Goal: Information Seeking & Learning: Find specific fact

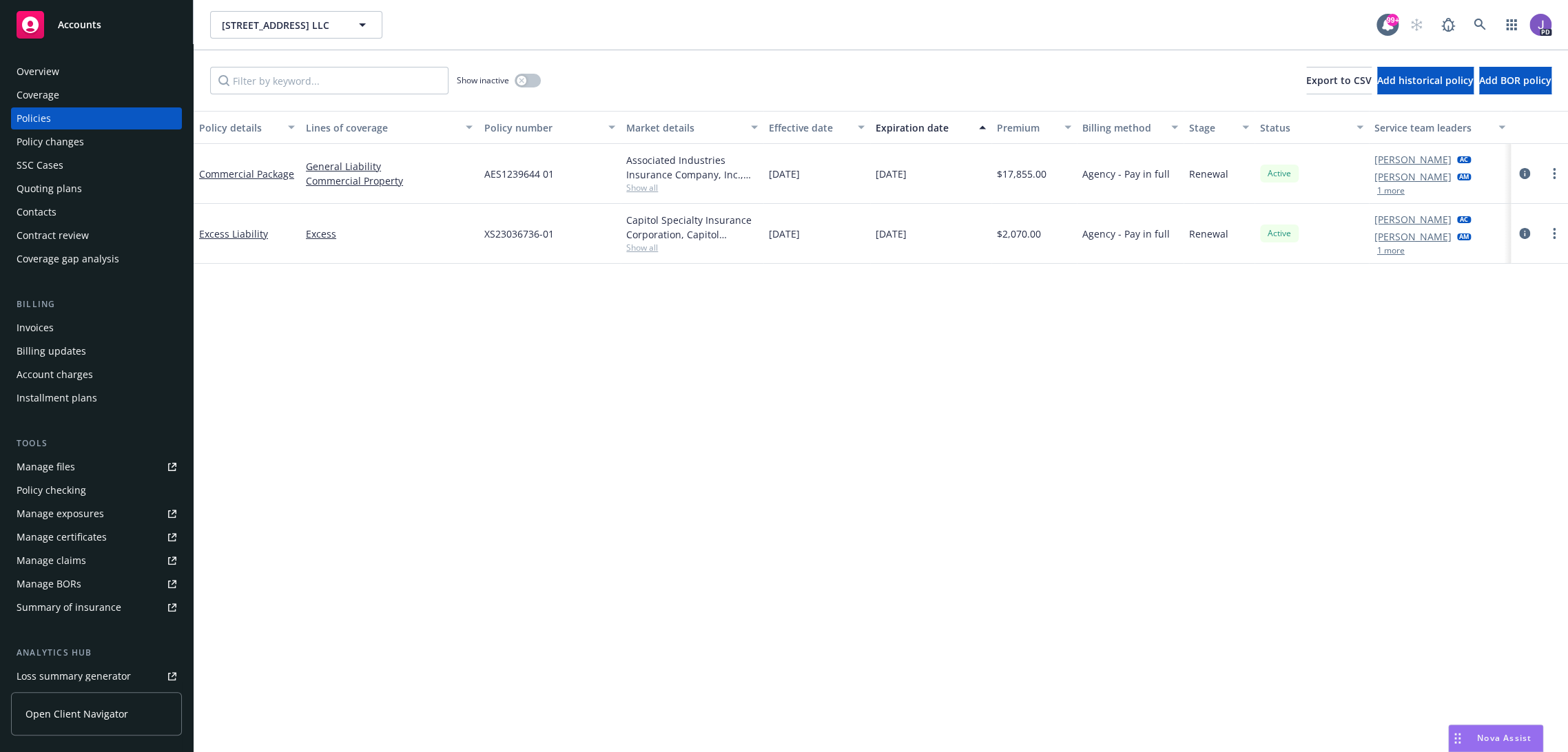
click at [101, 69] on div "Overview" at bounding box center [96, 72] width 160 height 22
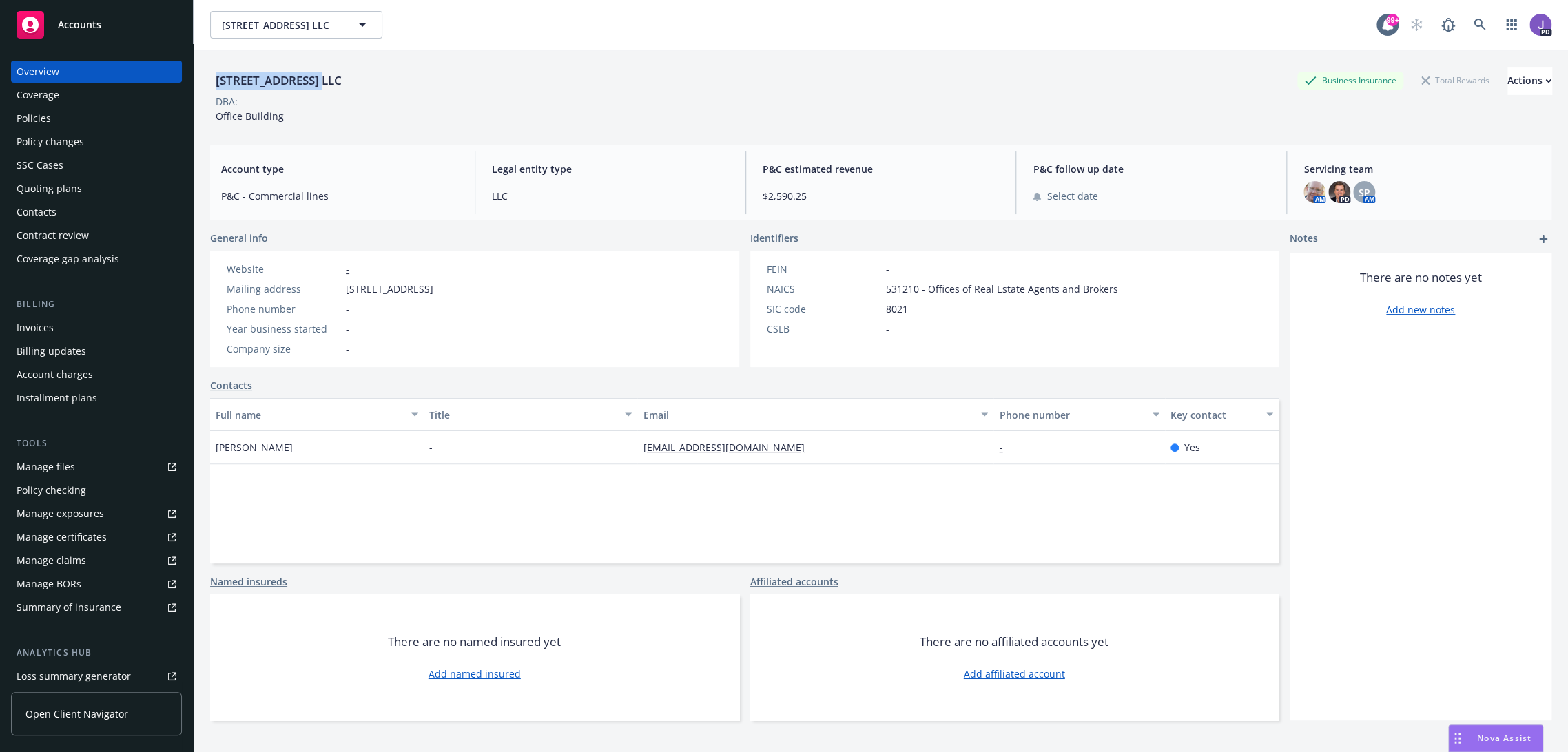
drag, startPoint x: 315, startPoint y: 78, endPoint x: 215, endPoint y: 76, distance: 100.0
click at [215, 76] on div "[STREET_ADDRESS] LLC" at bounding box center [278, 80] width 137 height 18
copy div "[STREET_ADDRESS]"
click at [77, 120] on div "Policies" at bounding box center [96, 118] width 160 height 22
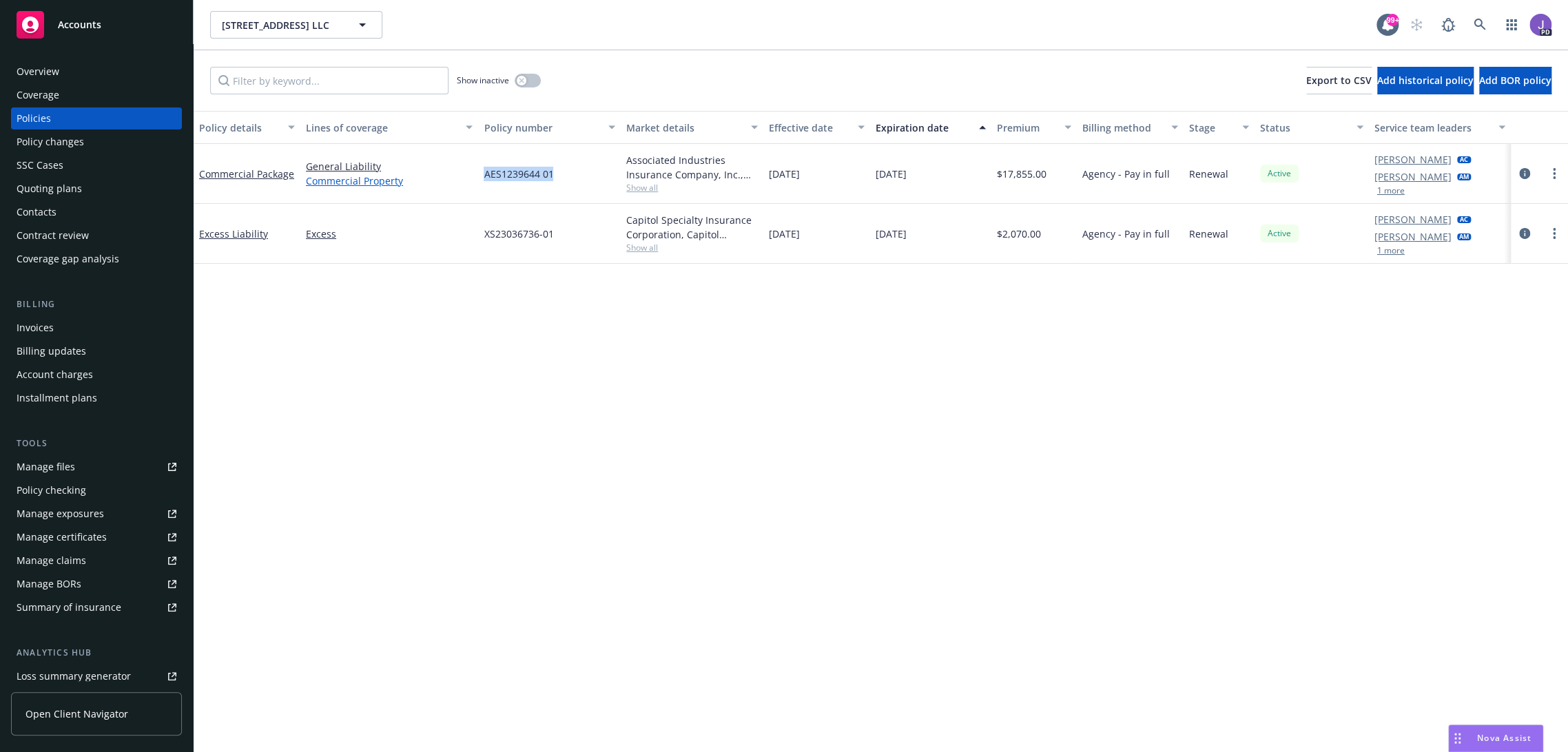
drag, startPoint x: 564, startPoint y: 174, endPoint x: 455, endPoint y: 177, distance: 109.0
click at [455, 177] on div "Commercial Package General Liability Commercial Property AES1239644 01 Associat…" at bounding box center [881, 174] width 1375 height 60
copy div "AES1239644 01"
click at [630, 189] on span "Show all" at bounding box center [692, 187] width 132 height 12
click at [434, 237] on link "Excess" at bounding box center [389, 234] width 167 height 14
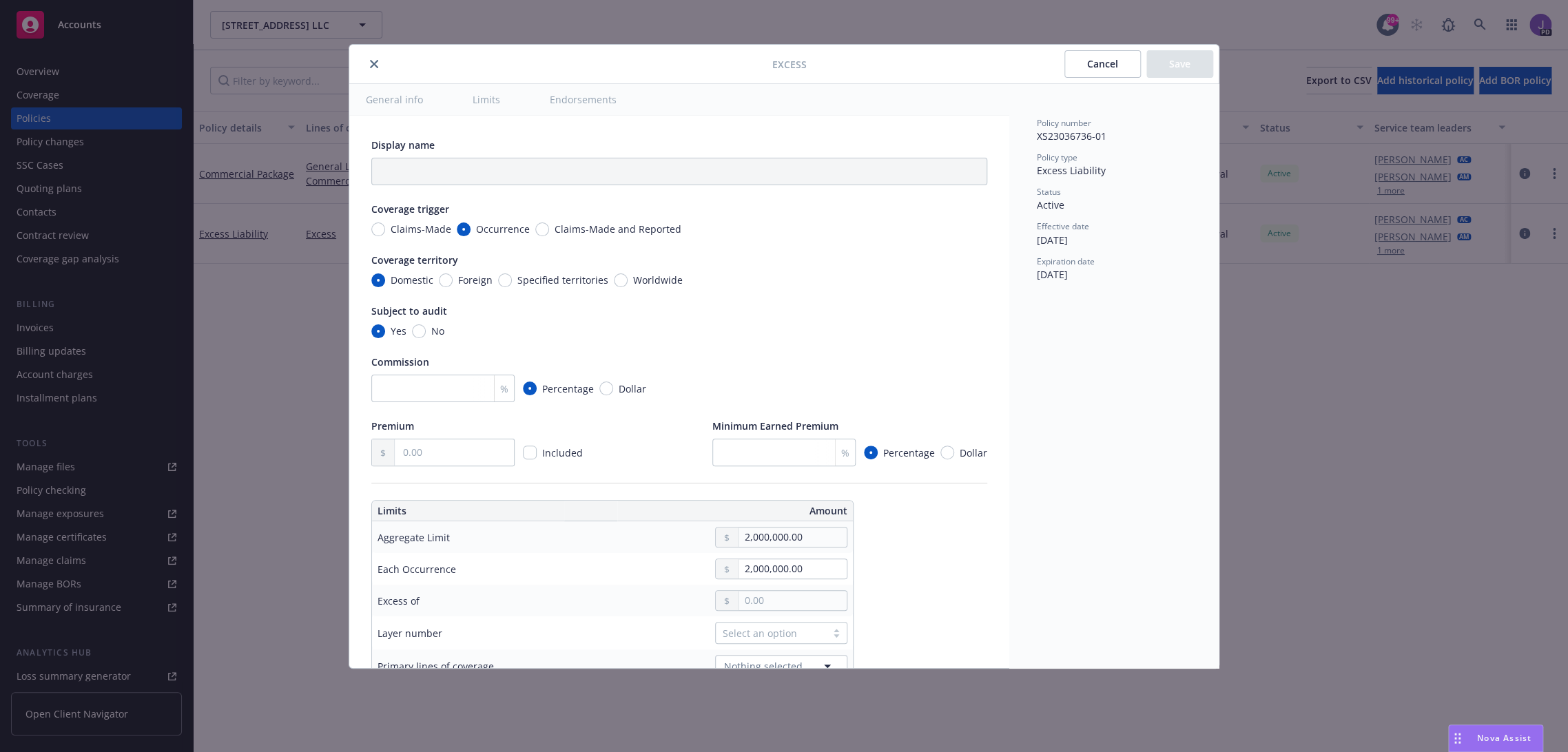
type textarea "x"
click at [378, 65] on button "close" at bounding box center [374, 64] width 17 height 17
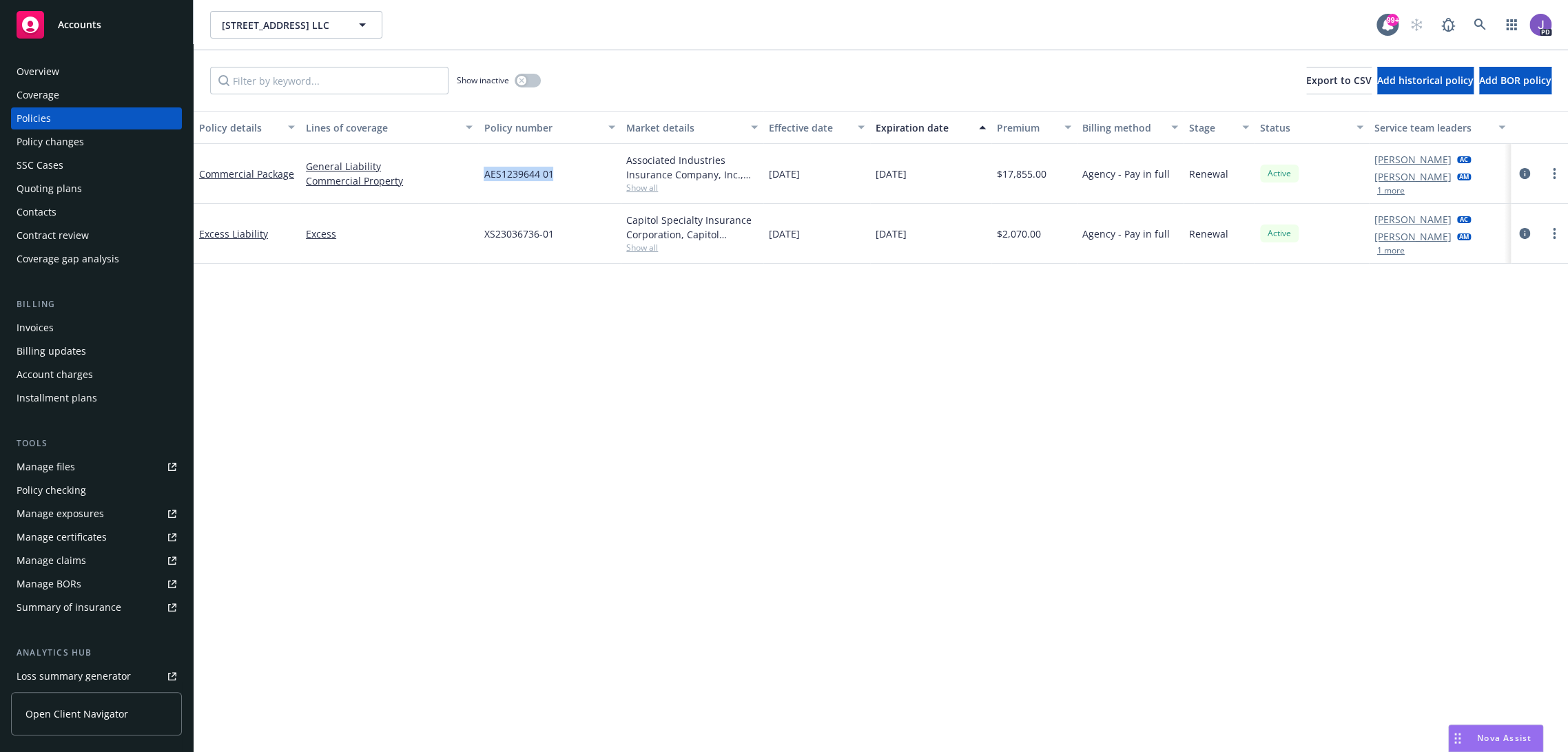
drag, startPoint x: 542, startPoint y: 179, endPoint x: 480, endPoint y: 180, distance: 62.0
click at [480, 180] on div "AES1239644 01" at bounding box center [549, 174] width 143 height 60
copy span "AES1239644 01"
click at [1474, 22] on icon at bounding box center [1480, 25] width 12 height 12
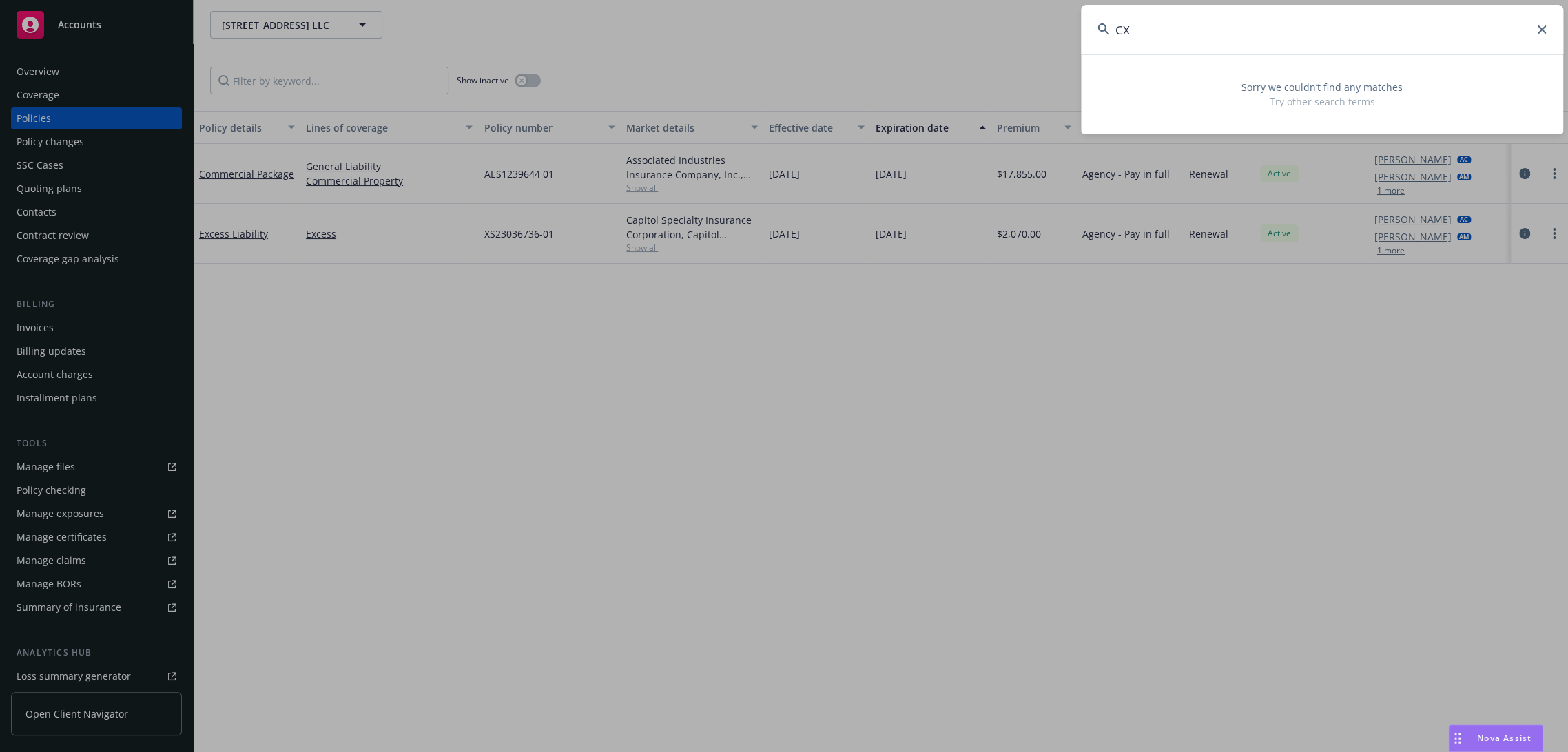
type input "C"
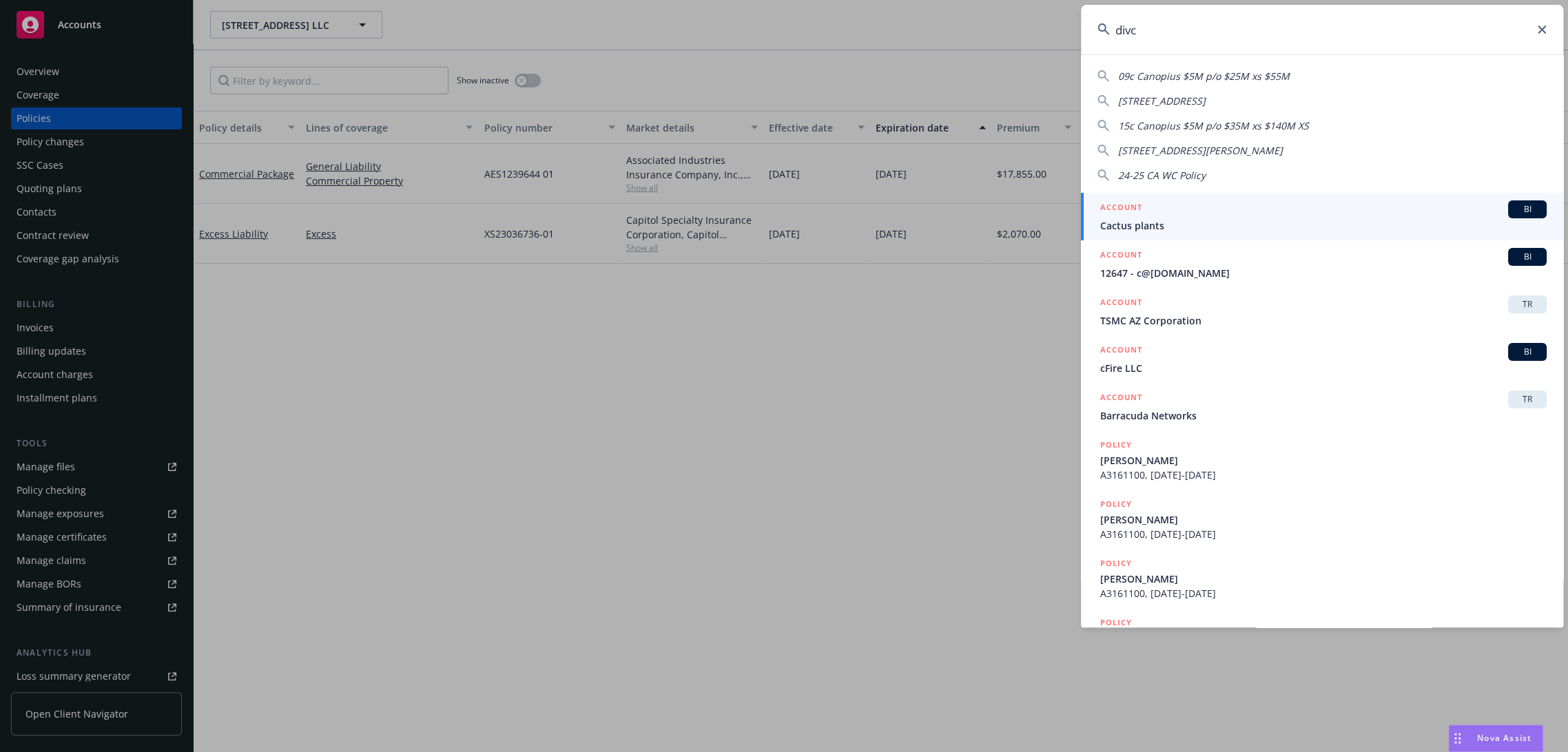
type input "divco"
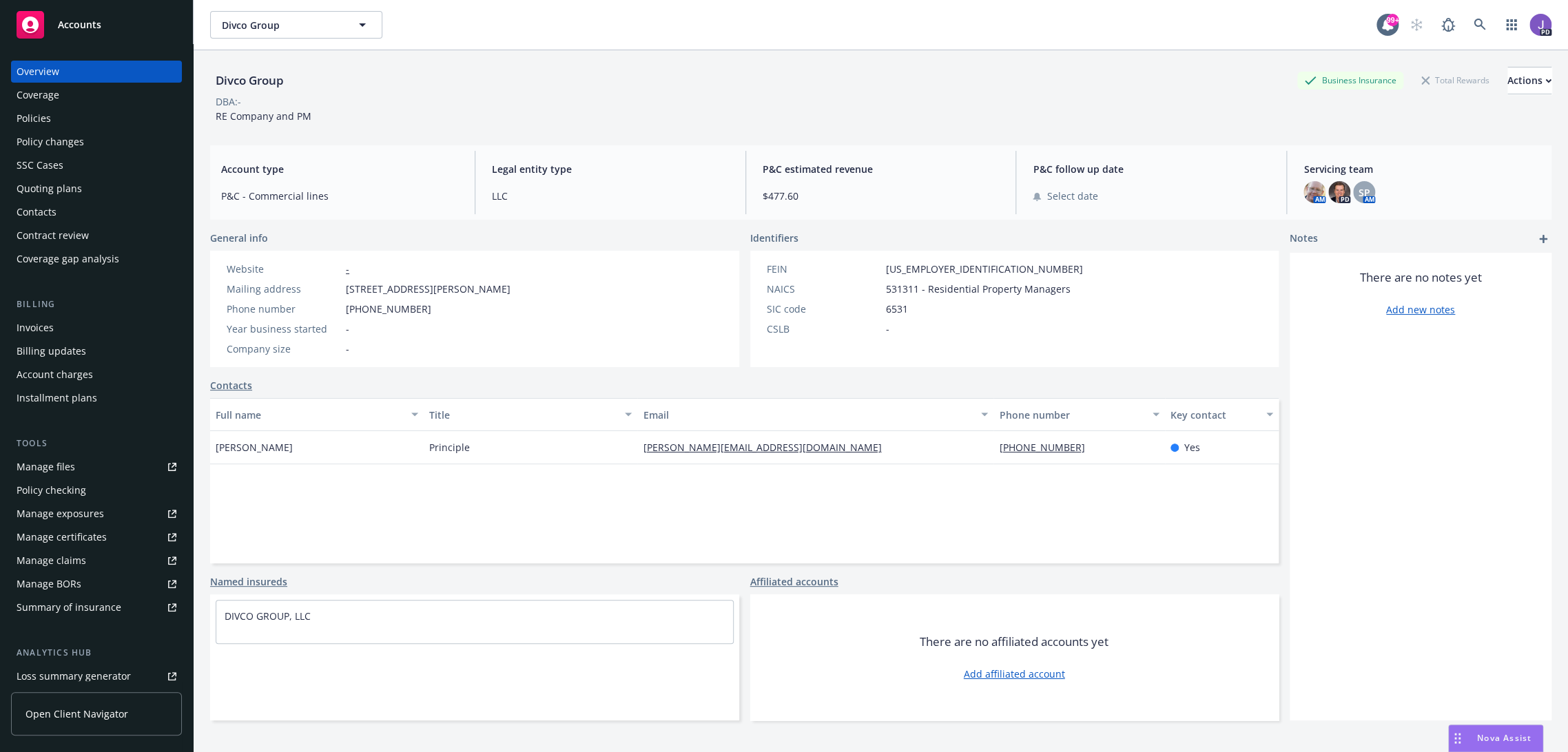
click at [67, 103] on div "Coverage" at bounding box center [96, 95] width 160 height 22
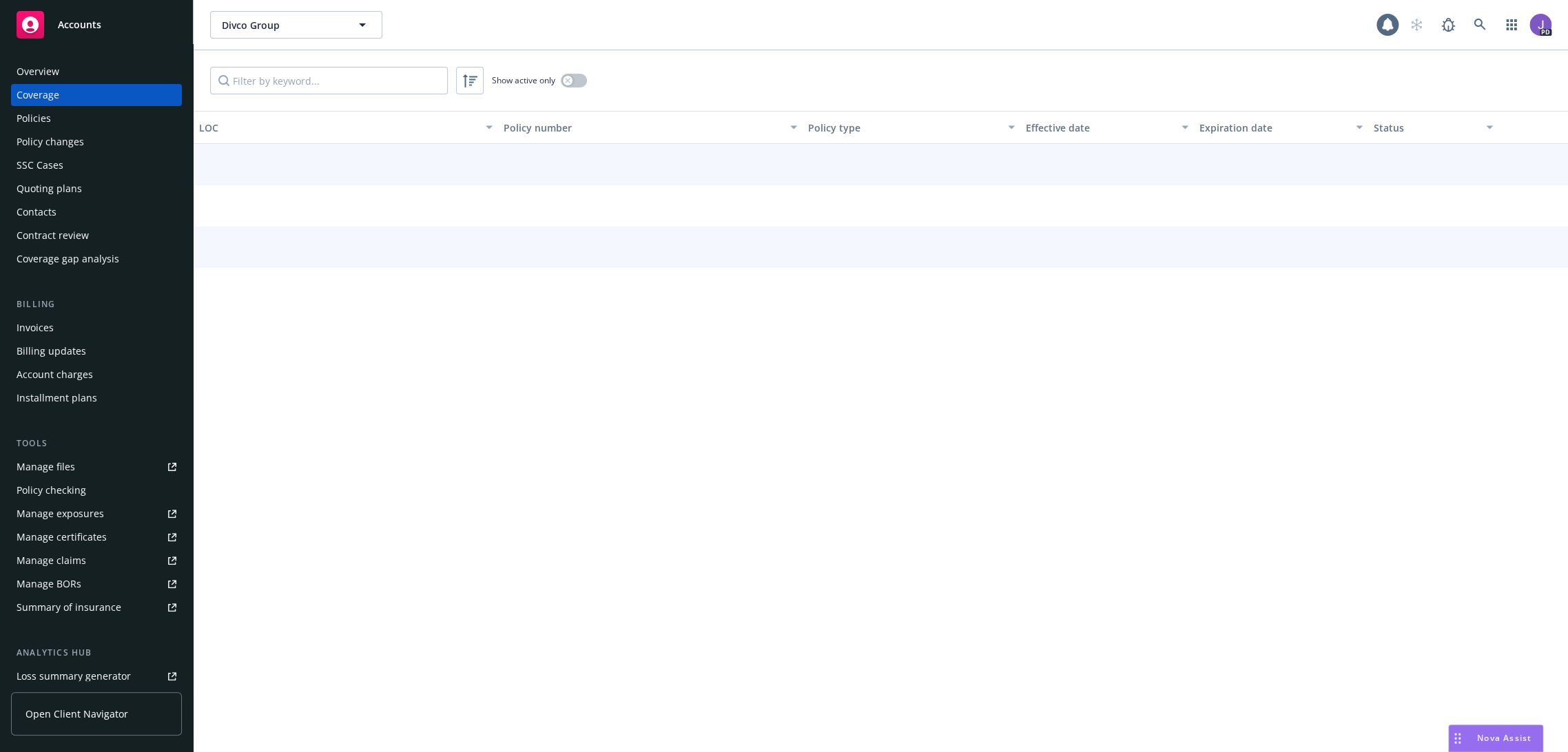
click at [66, 120] on div "Policies" at bounding box center [96, 118] width 160 height 22
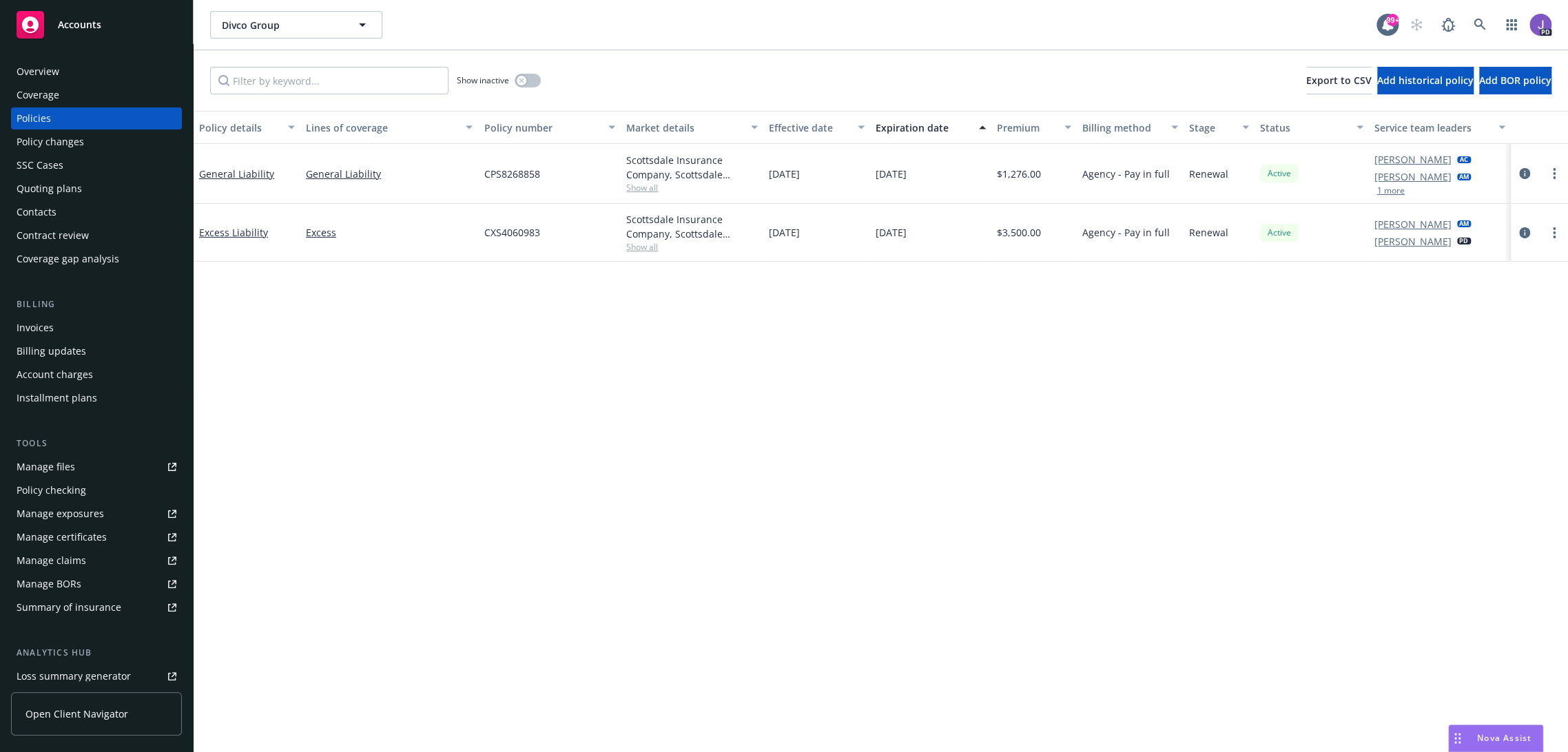
click at [55, 182] on div "Quoting plans" at bounding box center [49, 188] width 65 height 22
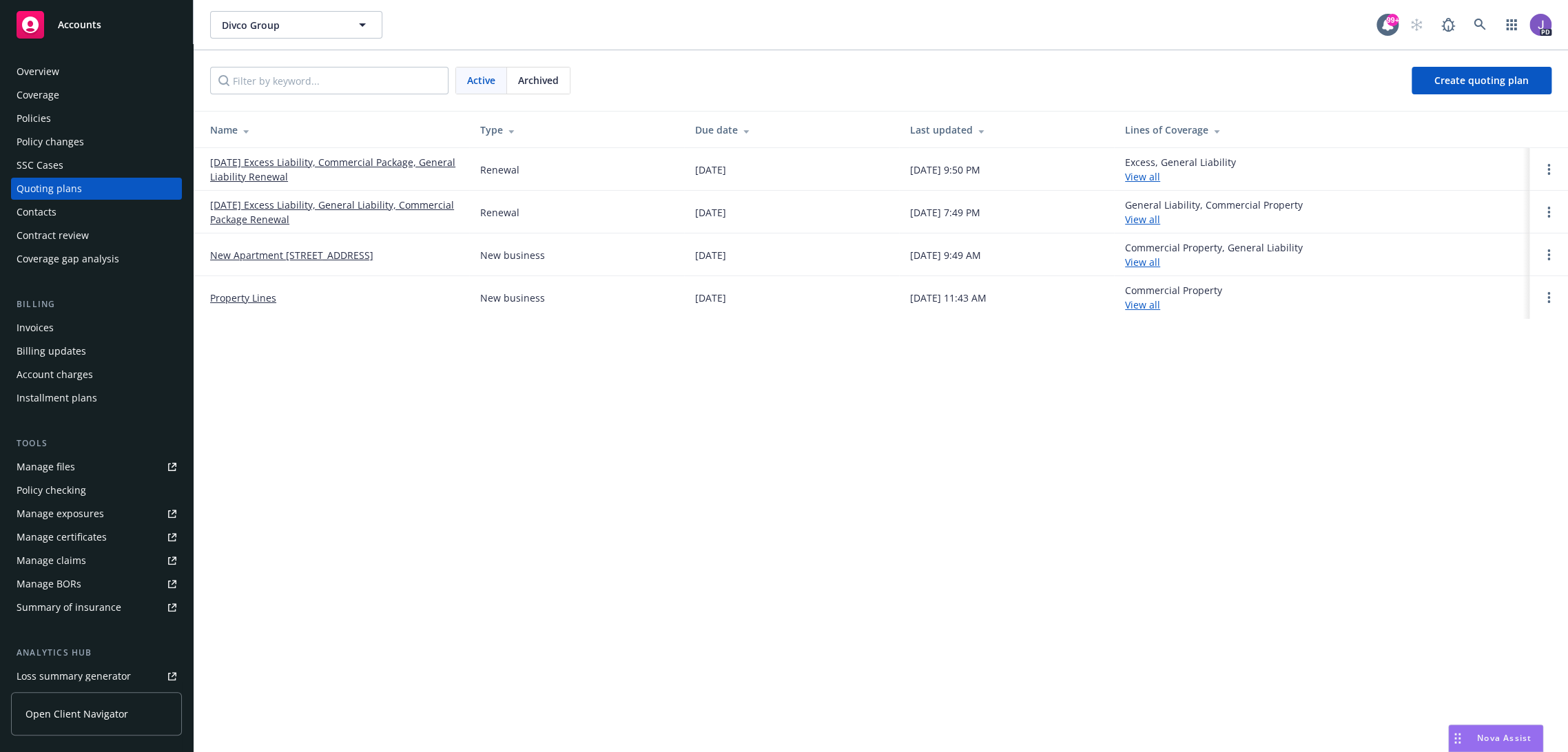
click at [278, 159] on link "[DATE] Excess Liability, Commercial Package, General Liability Renewal" at bounding box center [334, 169] width 248 height 29
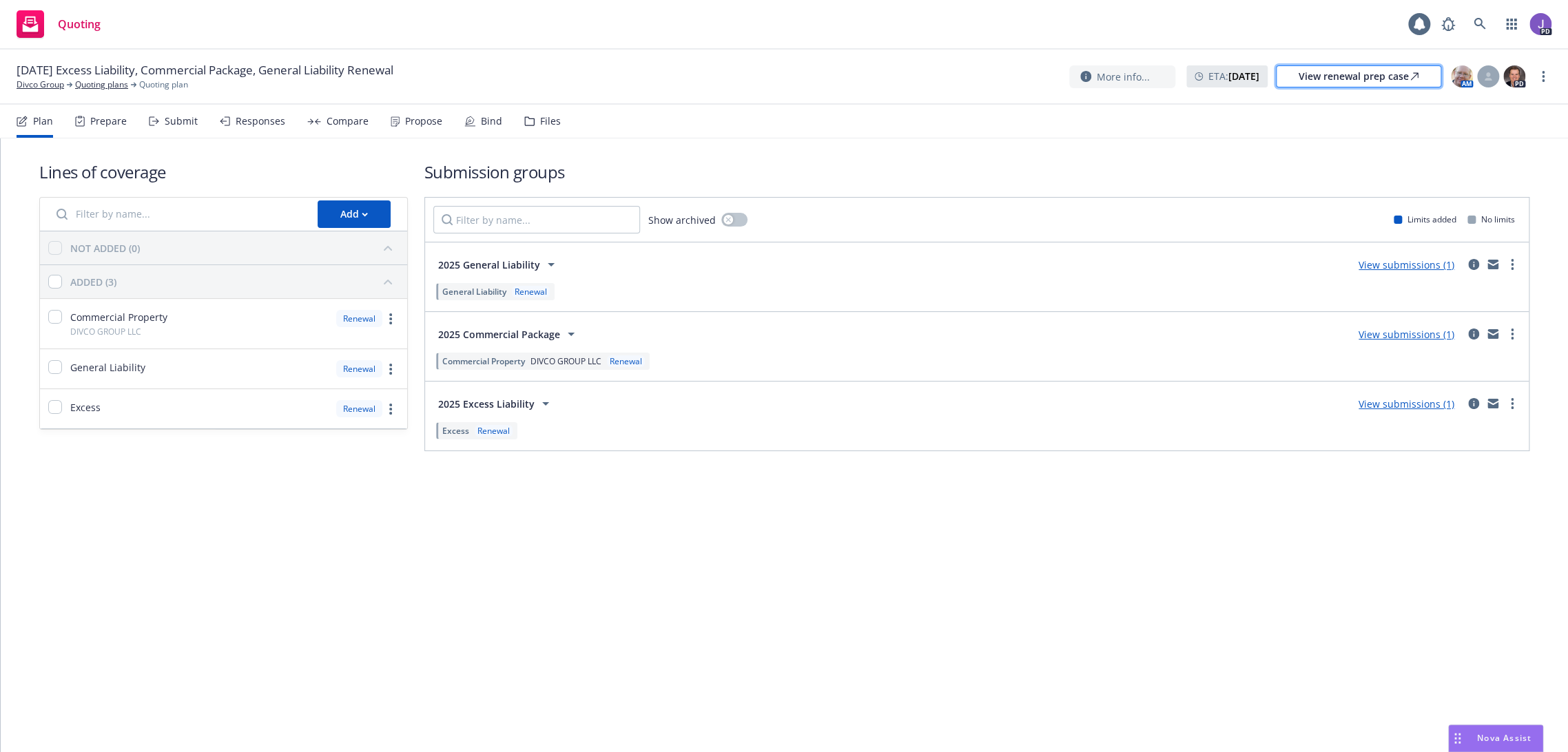
click at [1380, 85] on div "View renewal prep case" at bounding box center [1359, 76] width 120 height 21
click at [1470, 22] on link at bounding box center [1480, 24] width 28 height 28
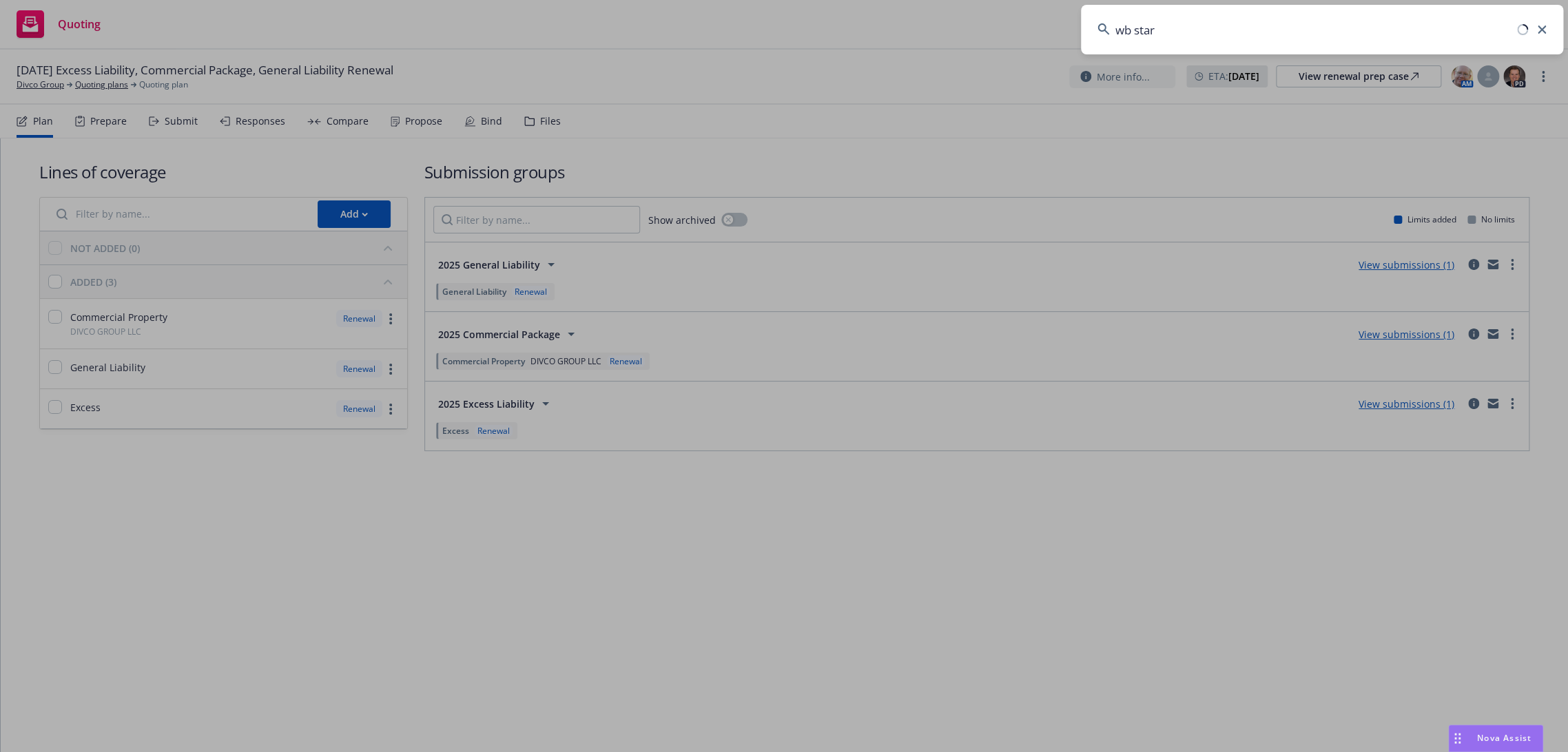
type input "wb starr"
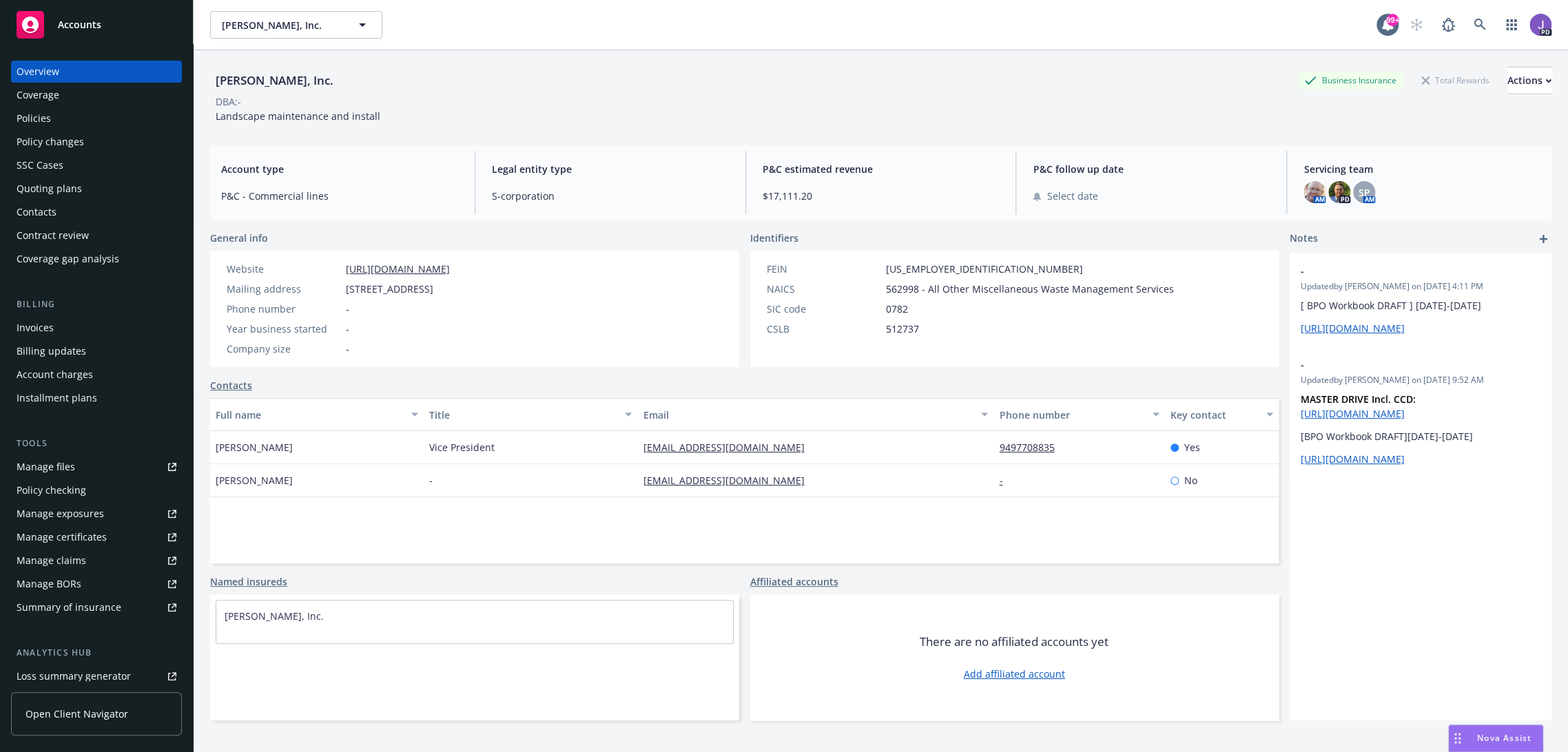
click at [48, 123] on div "Policies" at bounding box center [34, 118] width 35 height 22
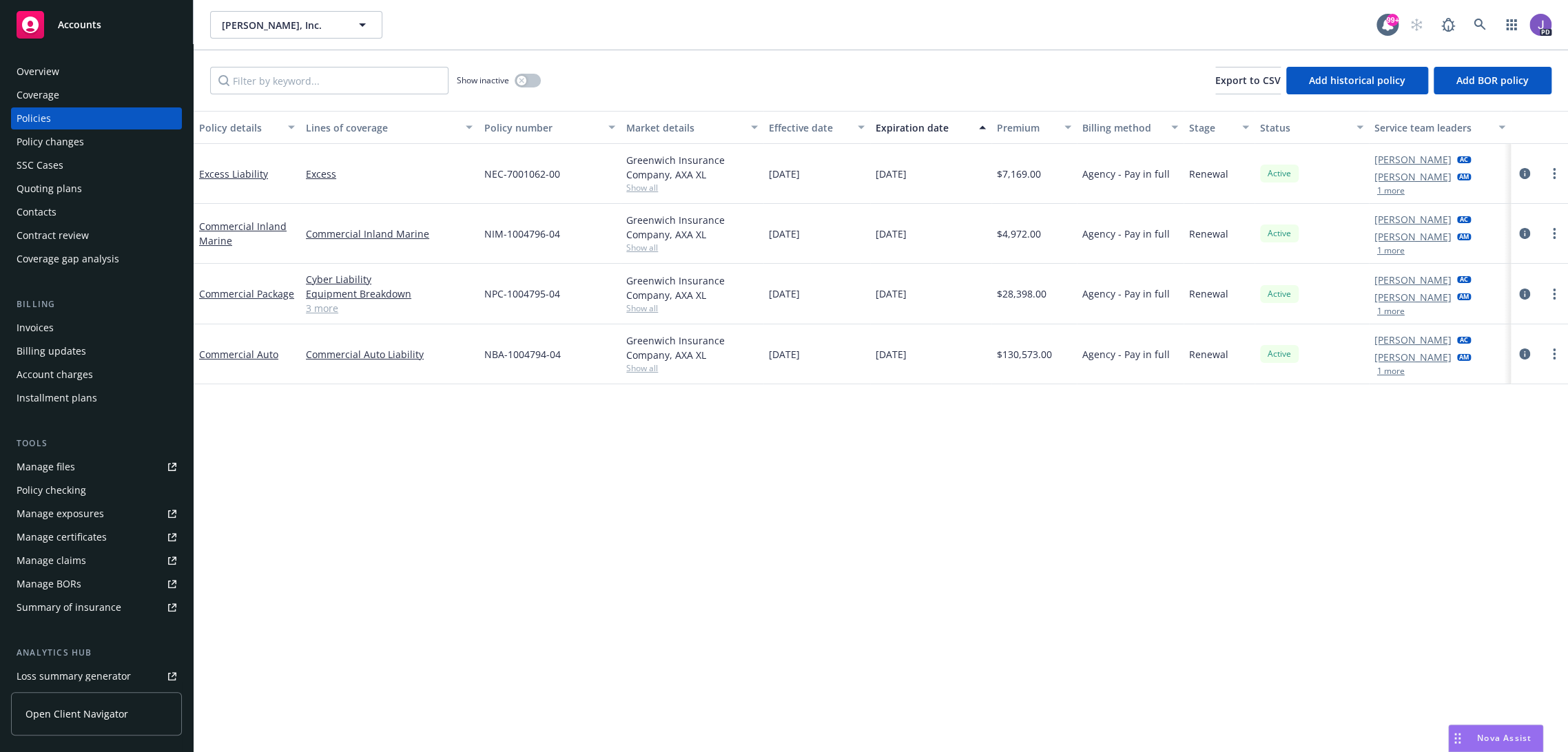
click at [322, 306] on link "3 more" at bounding box center [389, 308] width 167 height 14
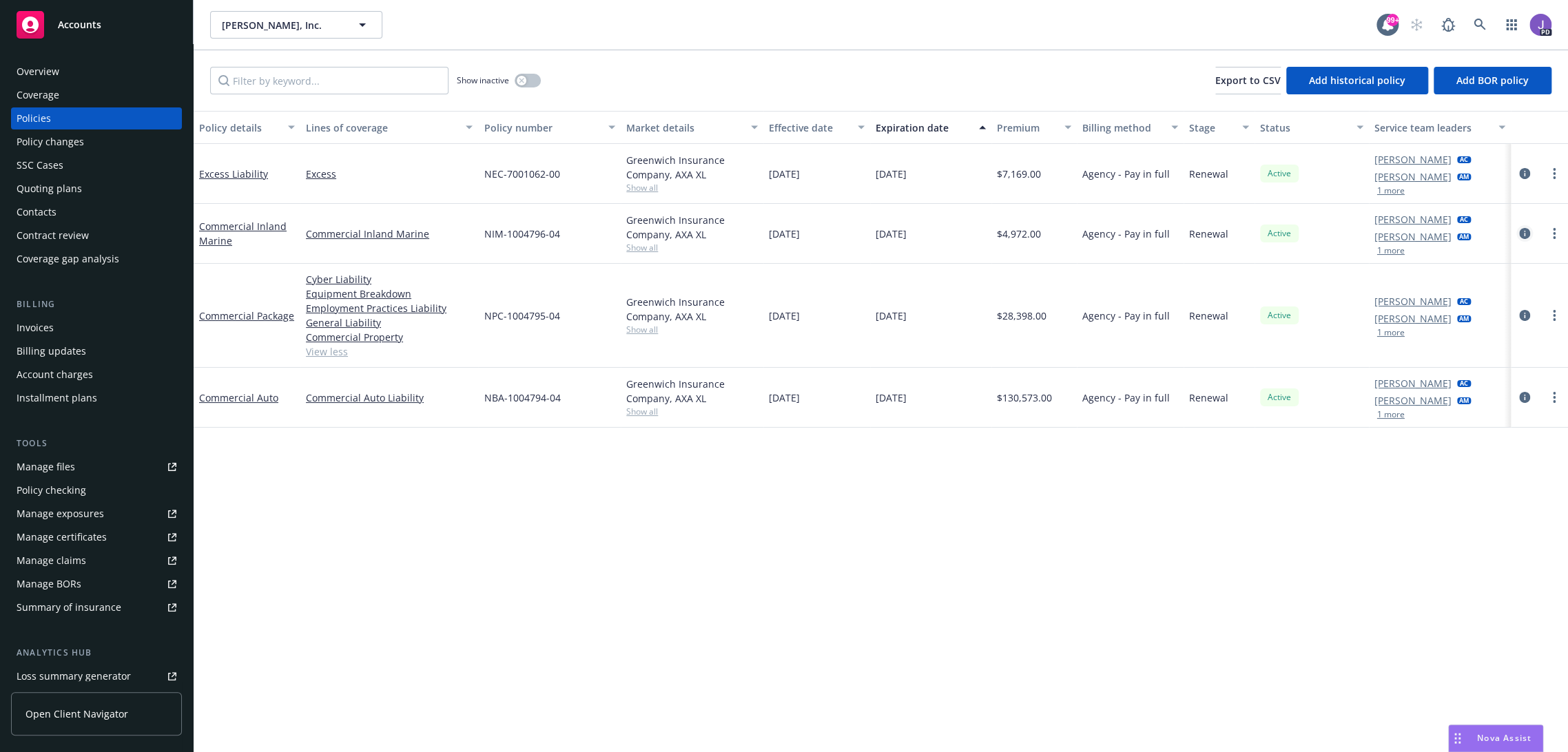
click at [1519, 237] on icon "circleInformation" at bounding box center [1525, 233] width 11 height 11
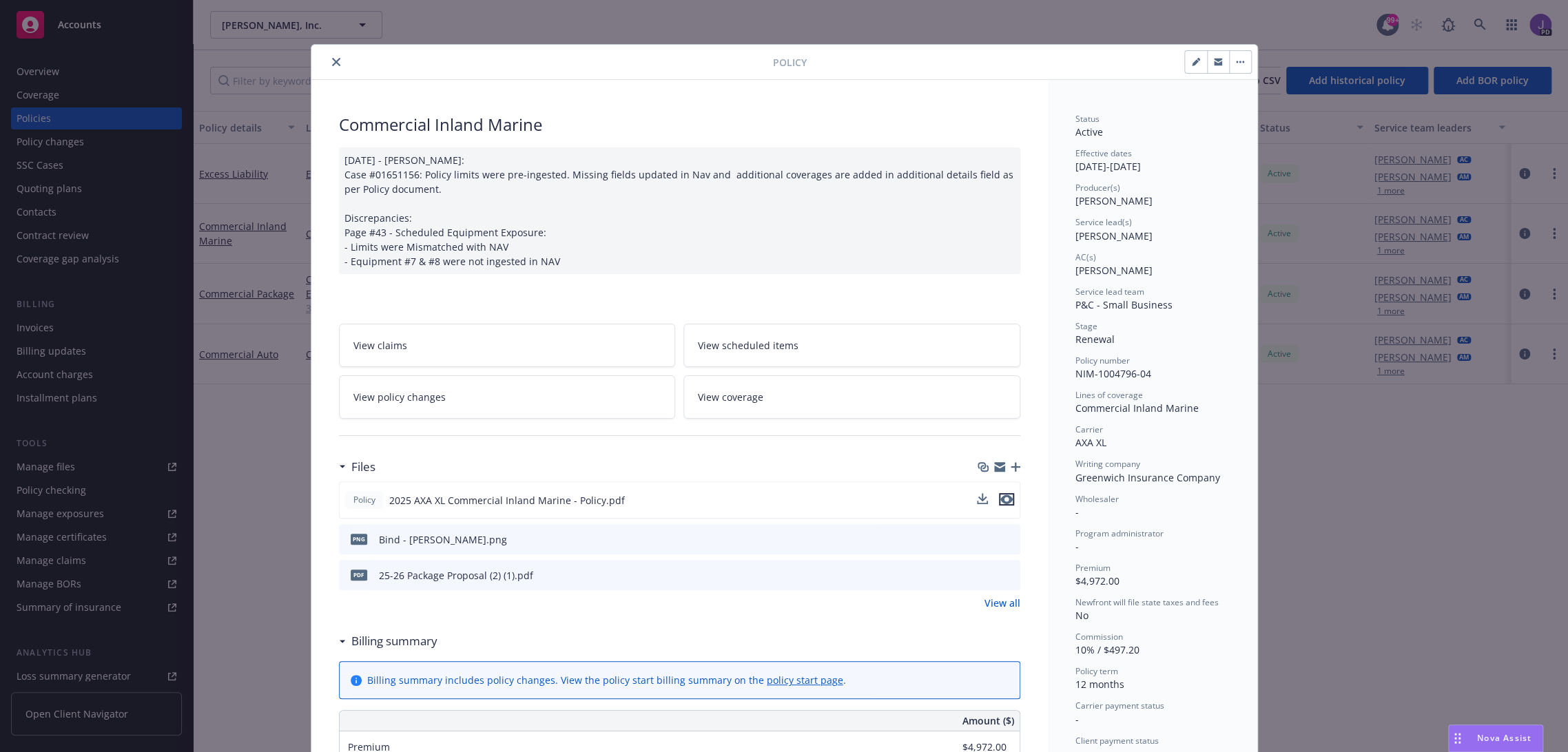
click at [1003, 497] on icon "preview file" at bounding box center [1006, 499] width 12 height 9
click at [332, 61] on icon "close" at bounding box center [336, 62] width 8 height 8
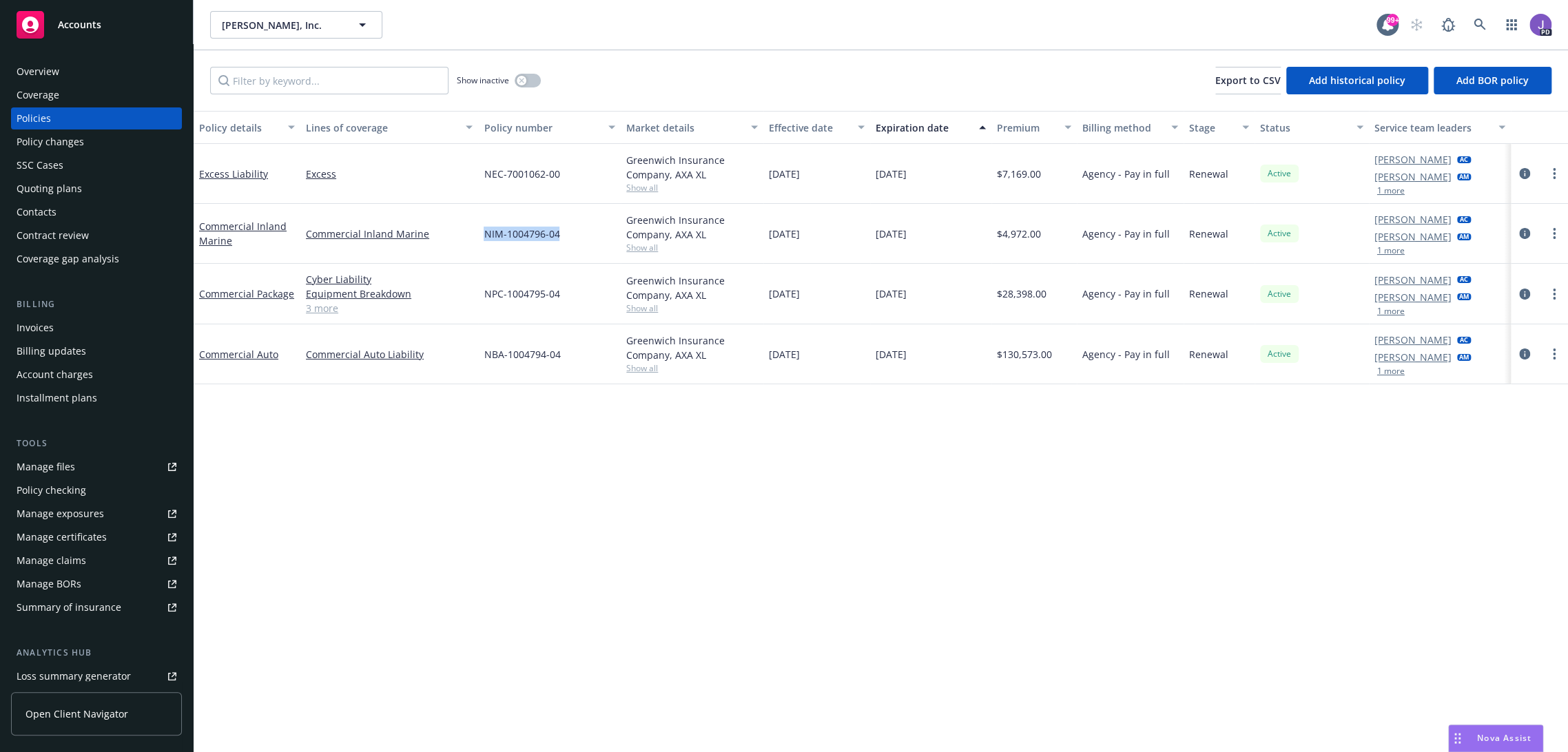
drag, startPoint x: 568, startPoint y: 234, endPoint x: 473, endPoint y: 238, distance: 95.1
click at [473, 238] on div "Commercial Inland Marine Commercial Inland Marine NIM-1004796-04 Greenwich Insu…" at bounding box center [881, 234] width 1375 height 60
copy div "NIM-1004796-04"
click at [538, 231] on span "NIM-1004796-04" at bounding box center [521, 234] width 76 height 14
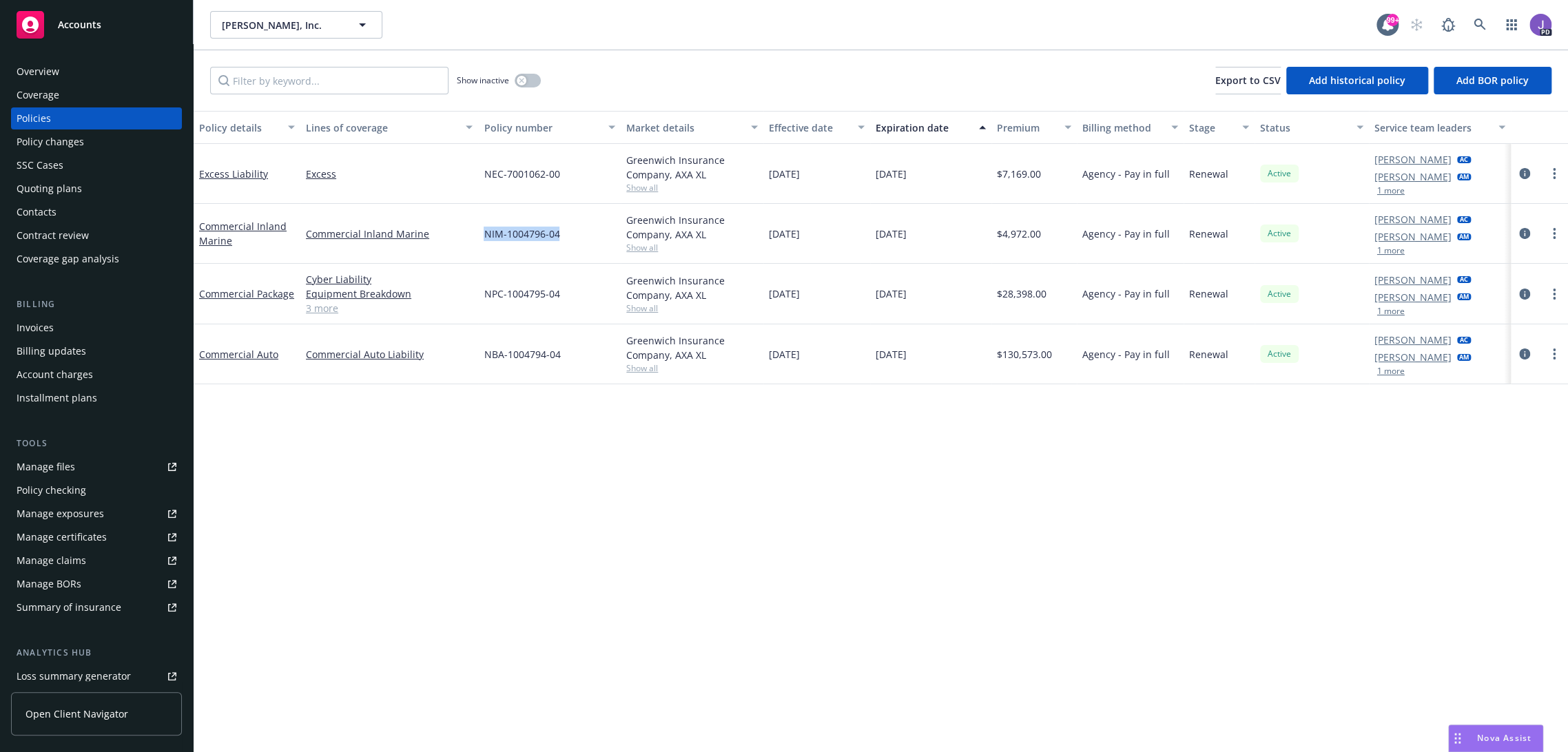
click at [478, 240] on div "NIM-1004796-04" at bounding box center [549, 234] width 143 height 60
copy span "NIM-1004796-04"
